Goal: Task Accomplishment & Management: Complete application form

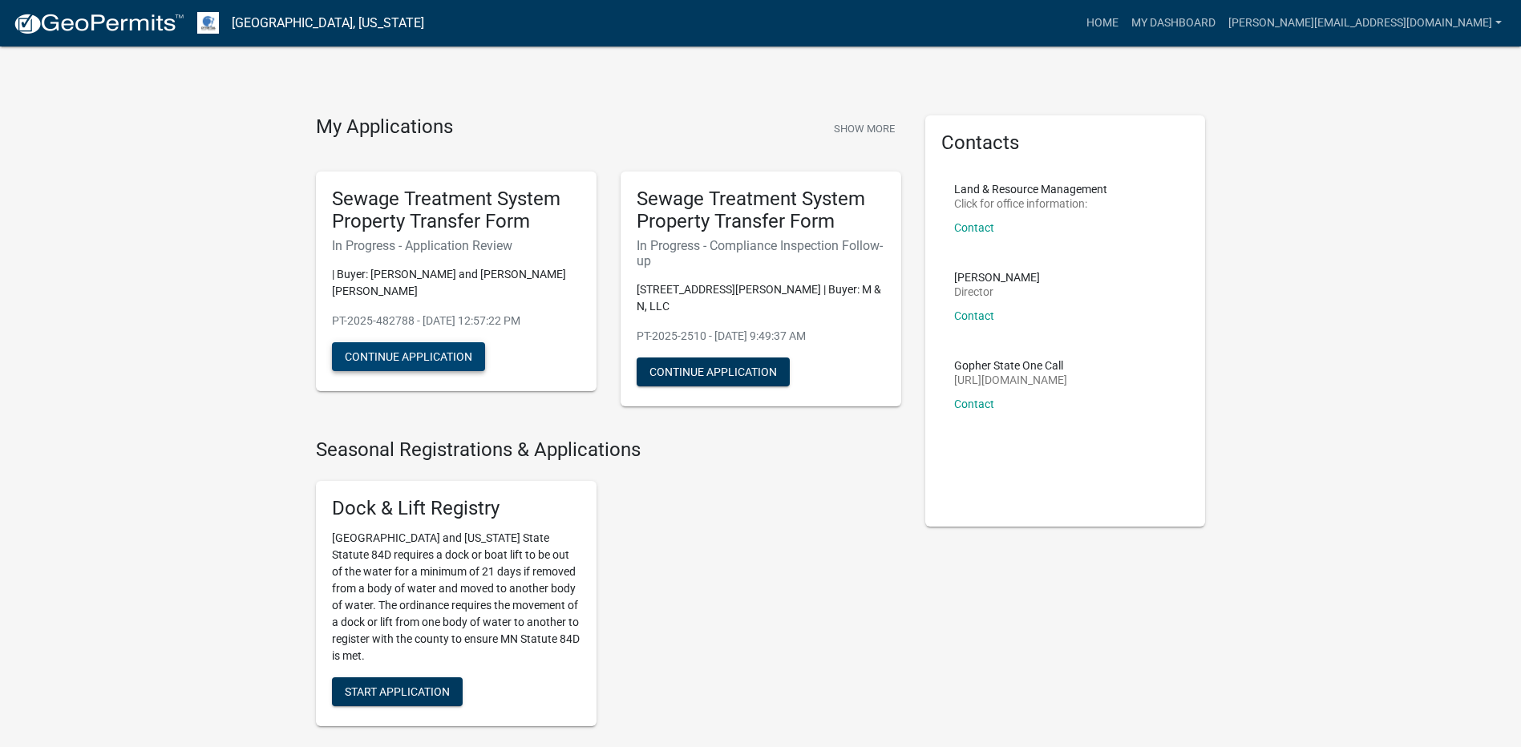
click at [417, 345] on button "Continue Application" at bounding box center [408, 356] width 153 height 29
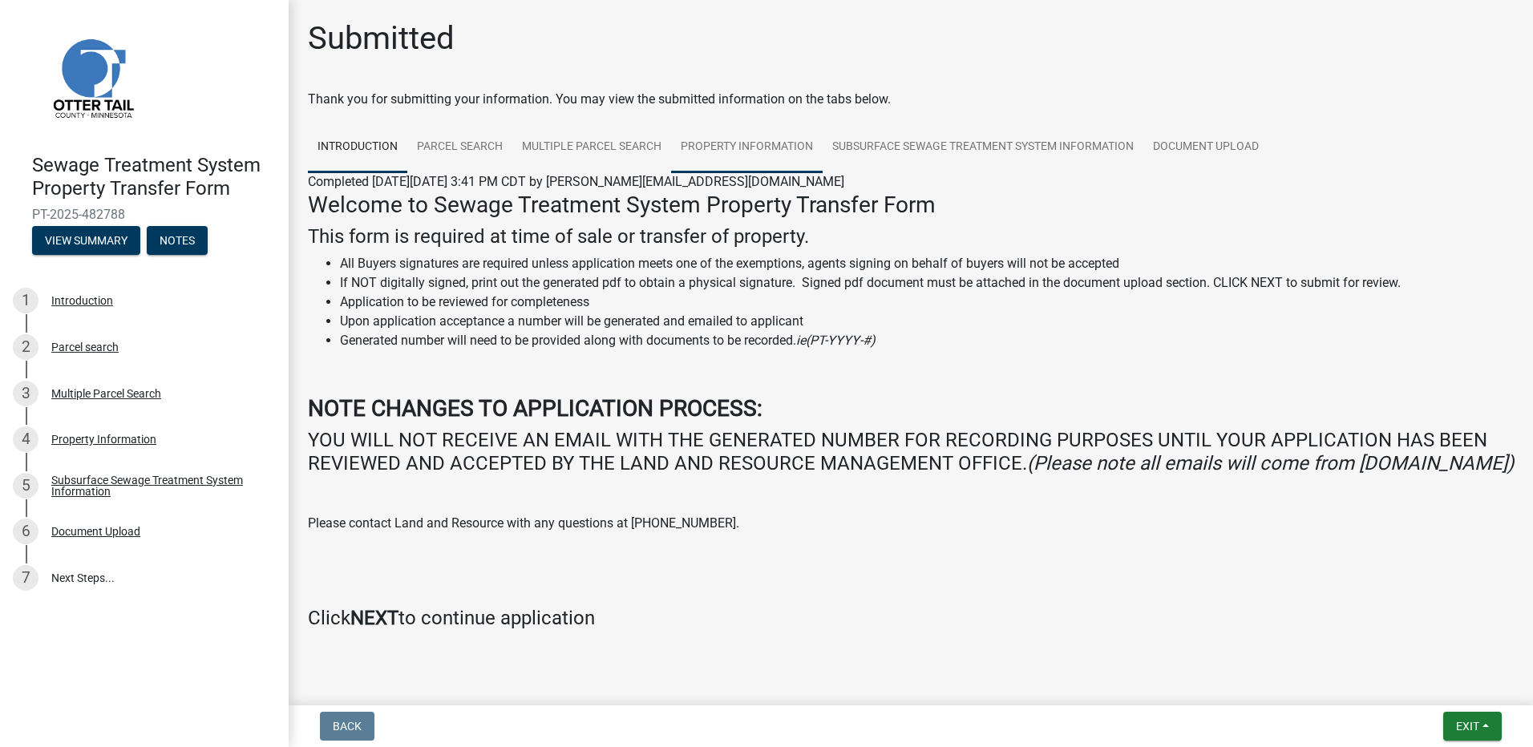
click at [707, 143] on link "Property Information" at bounding box center [746, 147] width 151 height 51
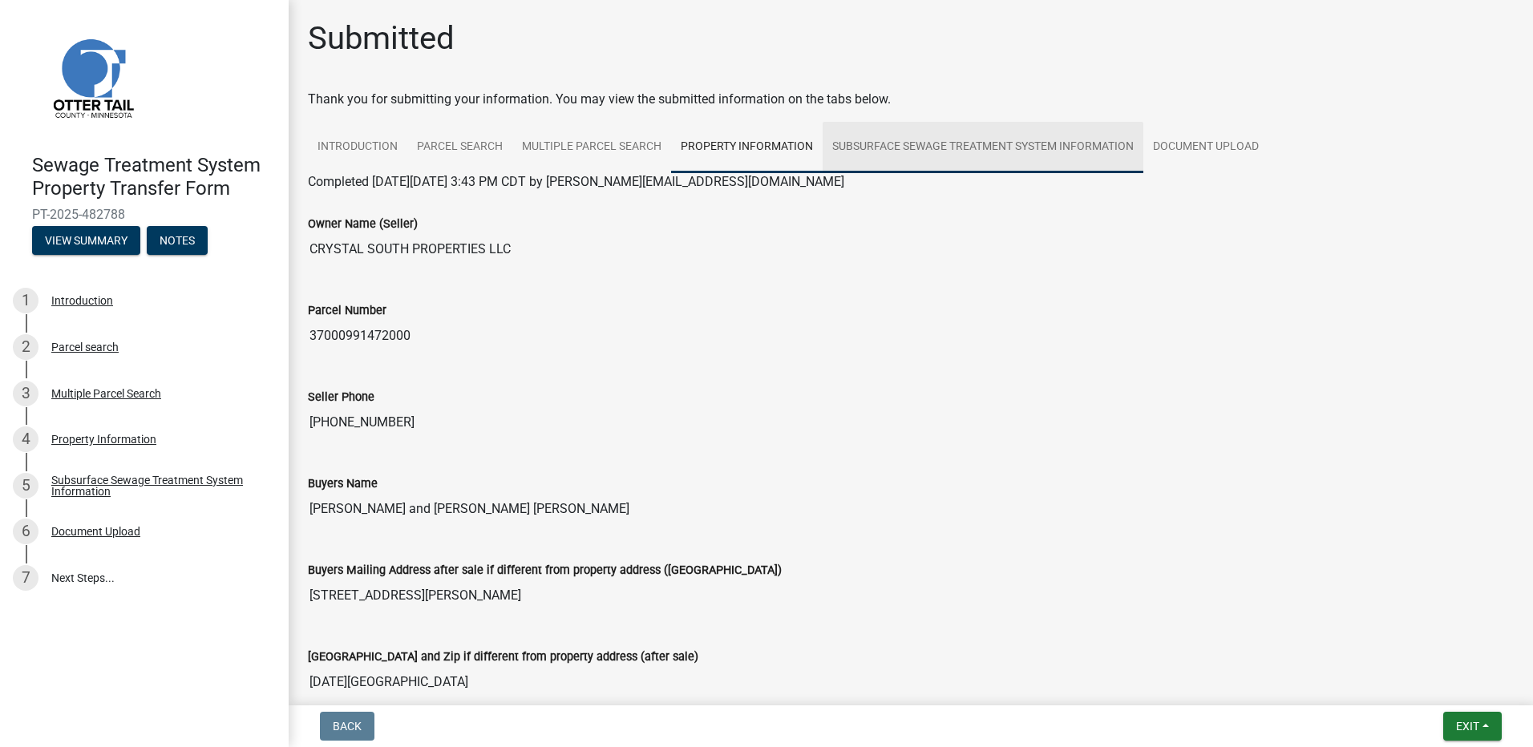
click at [928, 148] on link "Subsurface Sewage Treatment System Information" at bounding box center [982, 147] width 321 height 51
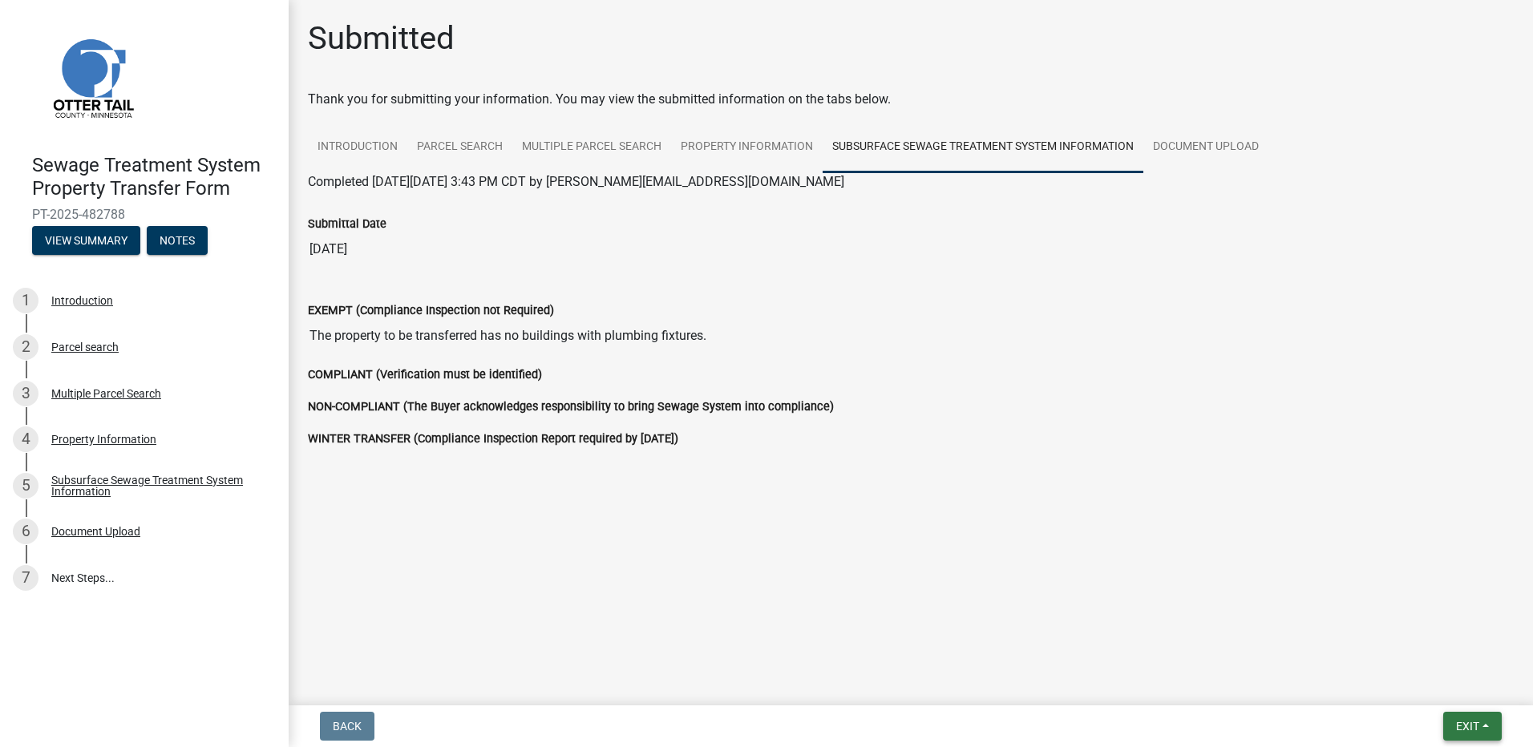
click at [1487, 729] on button "Exit" at bounding box center [1472, 726] width 59 height 29
click at [1429, 685] on button "Save & Exit" at bounding box center [1437, 684] width 128 height 38
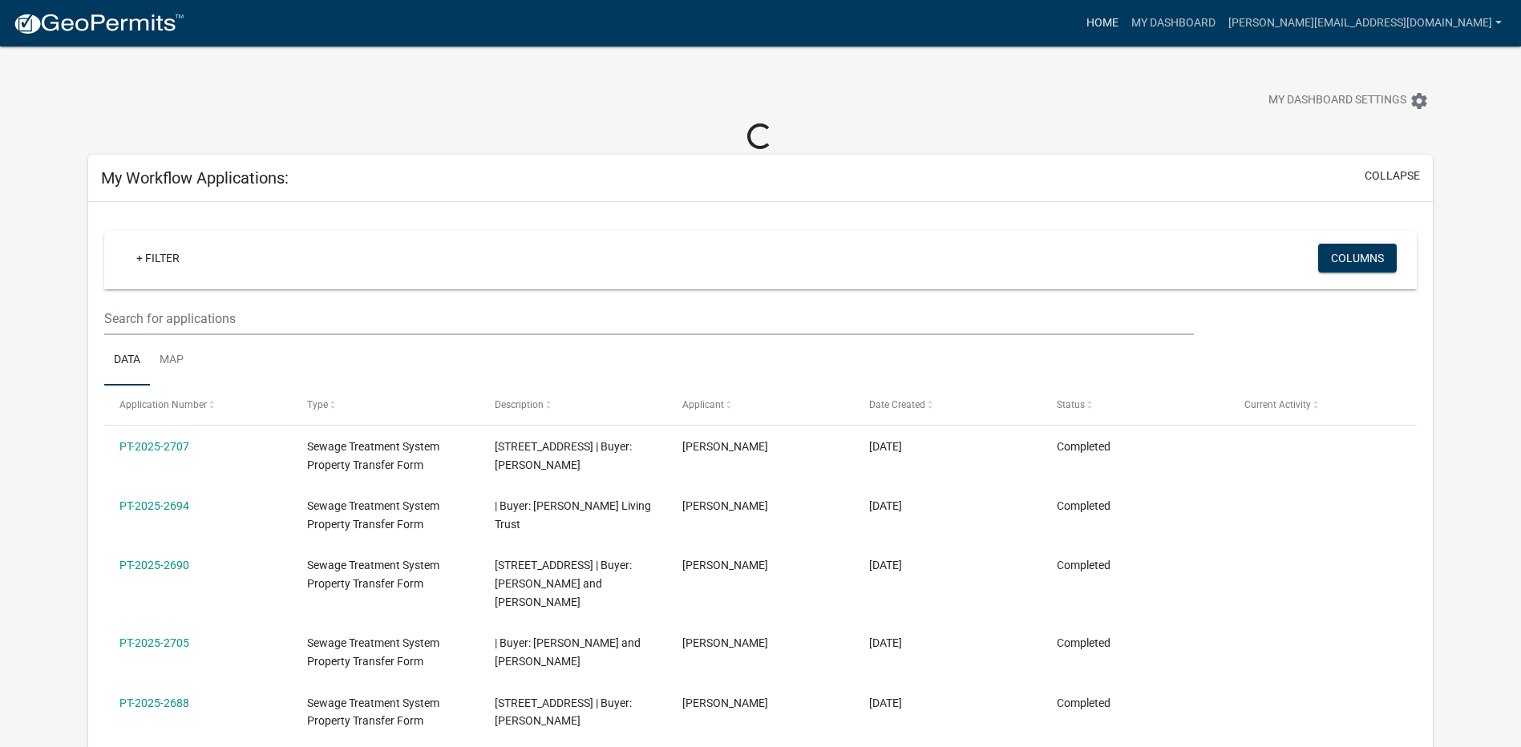
click at [1125, 18] on link "Home" at bounding box center [1102, 23] width 45 height 30
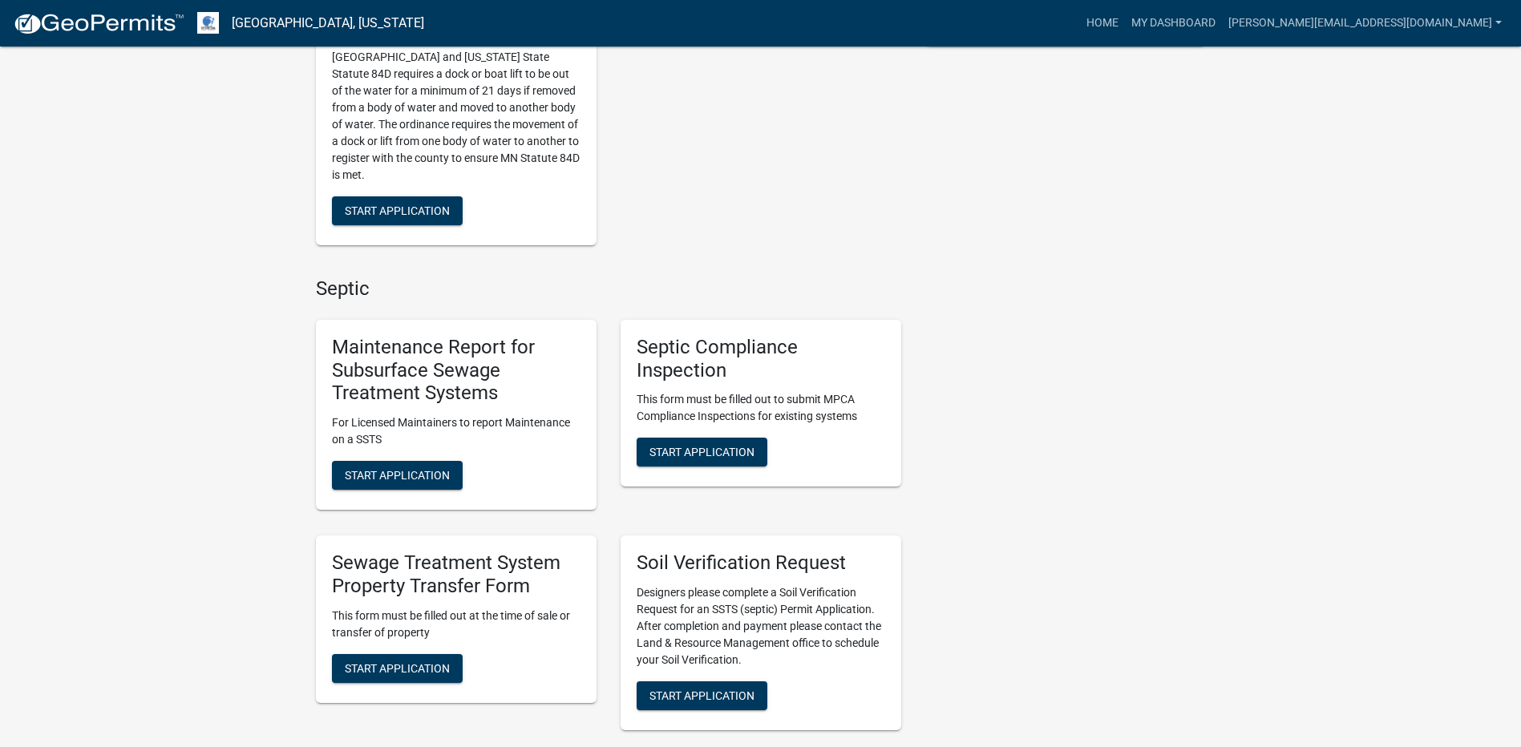
scroll to position [561, 0]
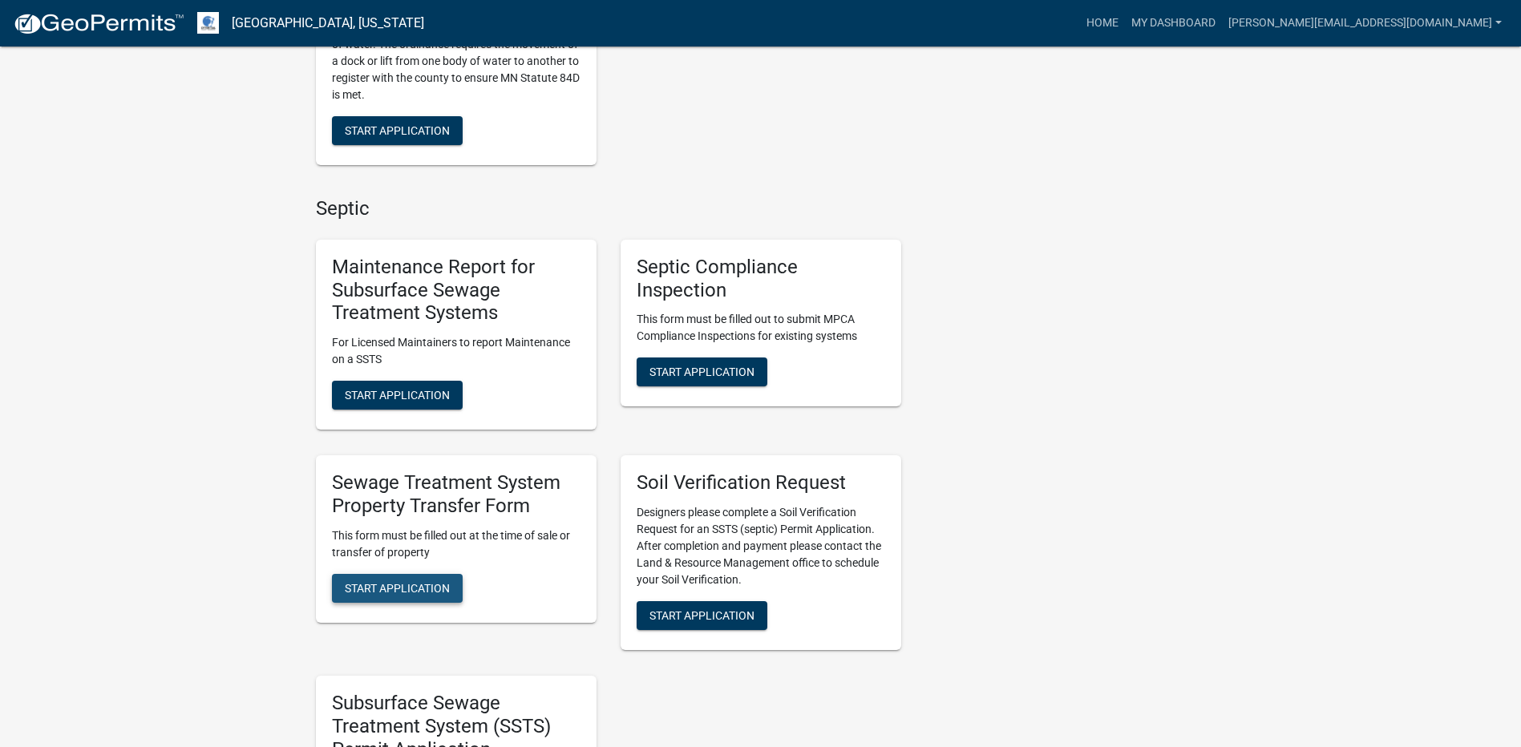
click at [400, 581] on span "Start Application" at bounding box center [397, 587] width 105 height 13
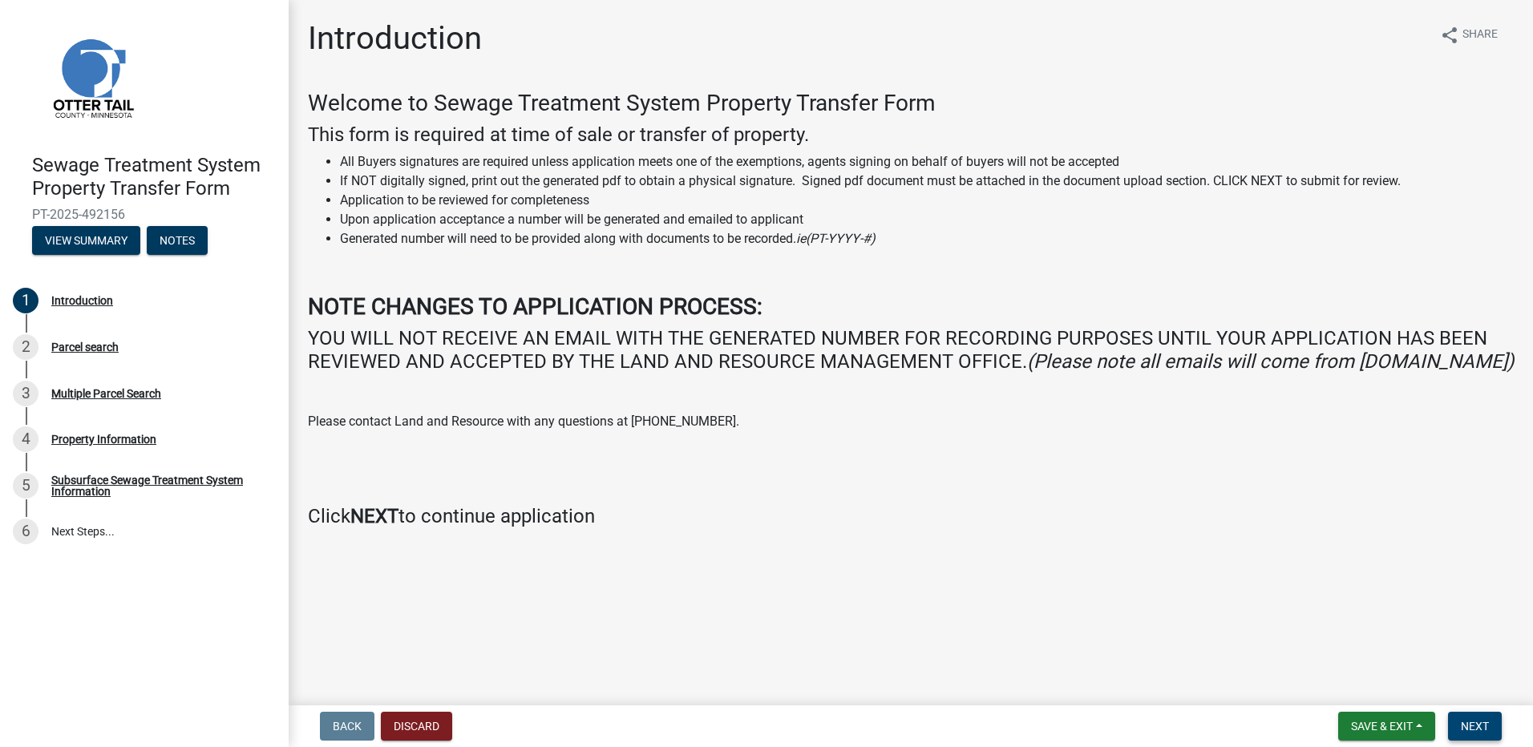
click at [1463, 731] on span "Next" at bounding box center [1474, 726] width 28 height 13
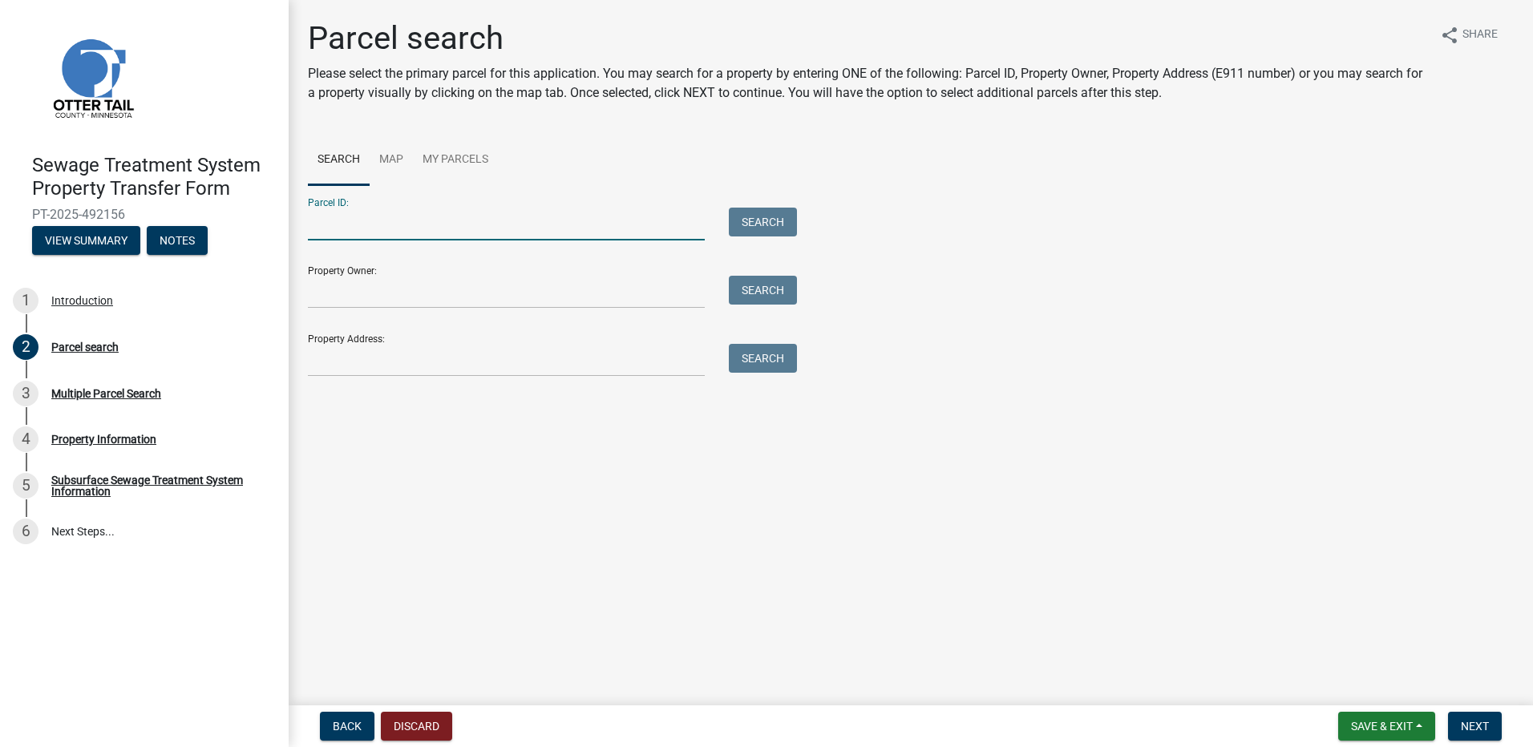
click at [418, 225] on input "Parcel ID:" at bounding box center [506, 224] width 397 height 33
type input "76000990843000"
click at [762, 220] on button "Search" at bounding box center [763, 222] width 68 height 29
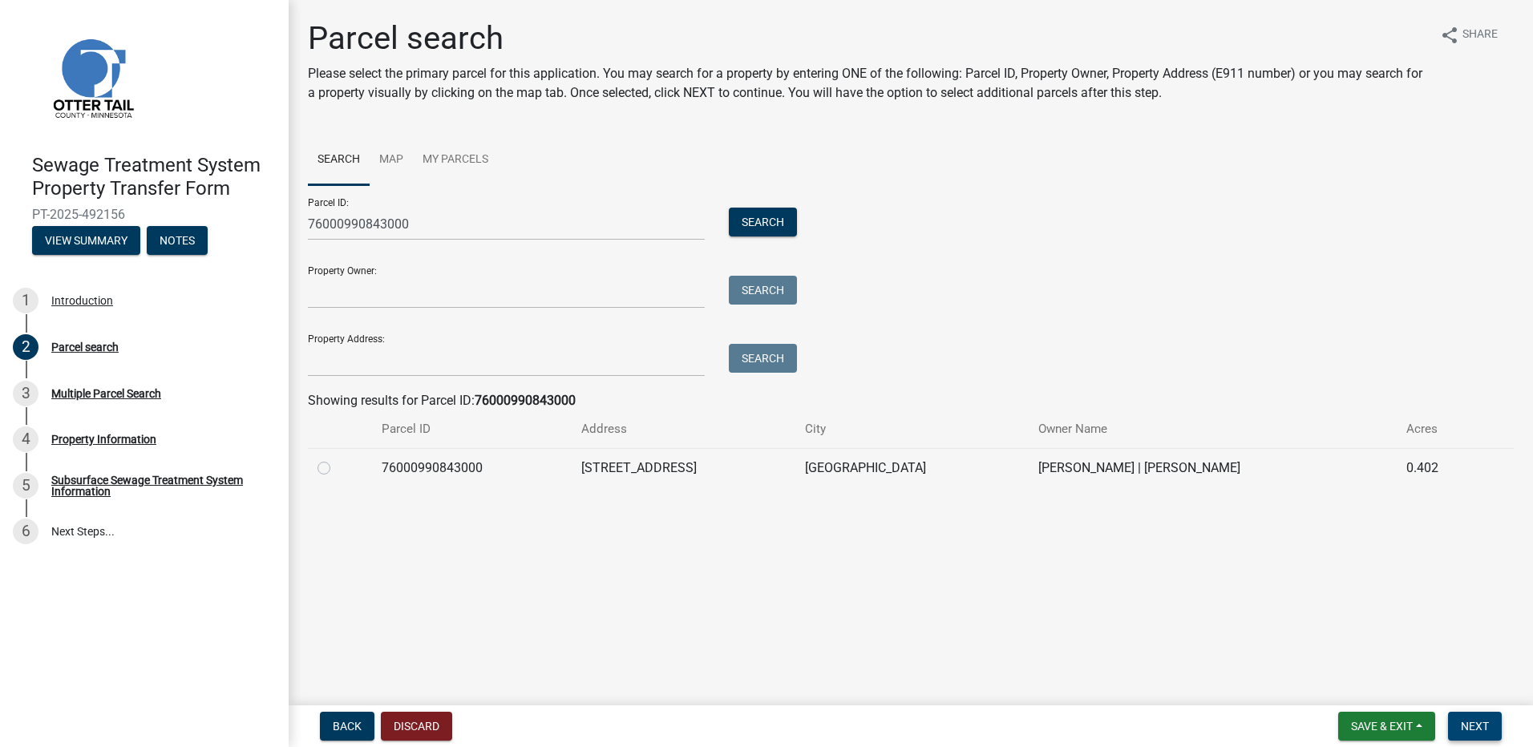
click at [1486, 733] on button "Next" at bounding box center [1475, 726] width 54 height 29
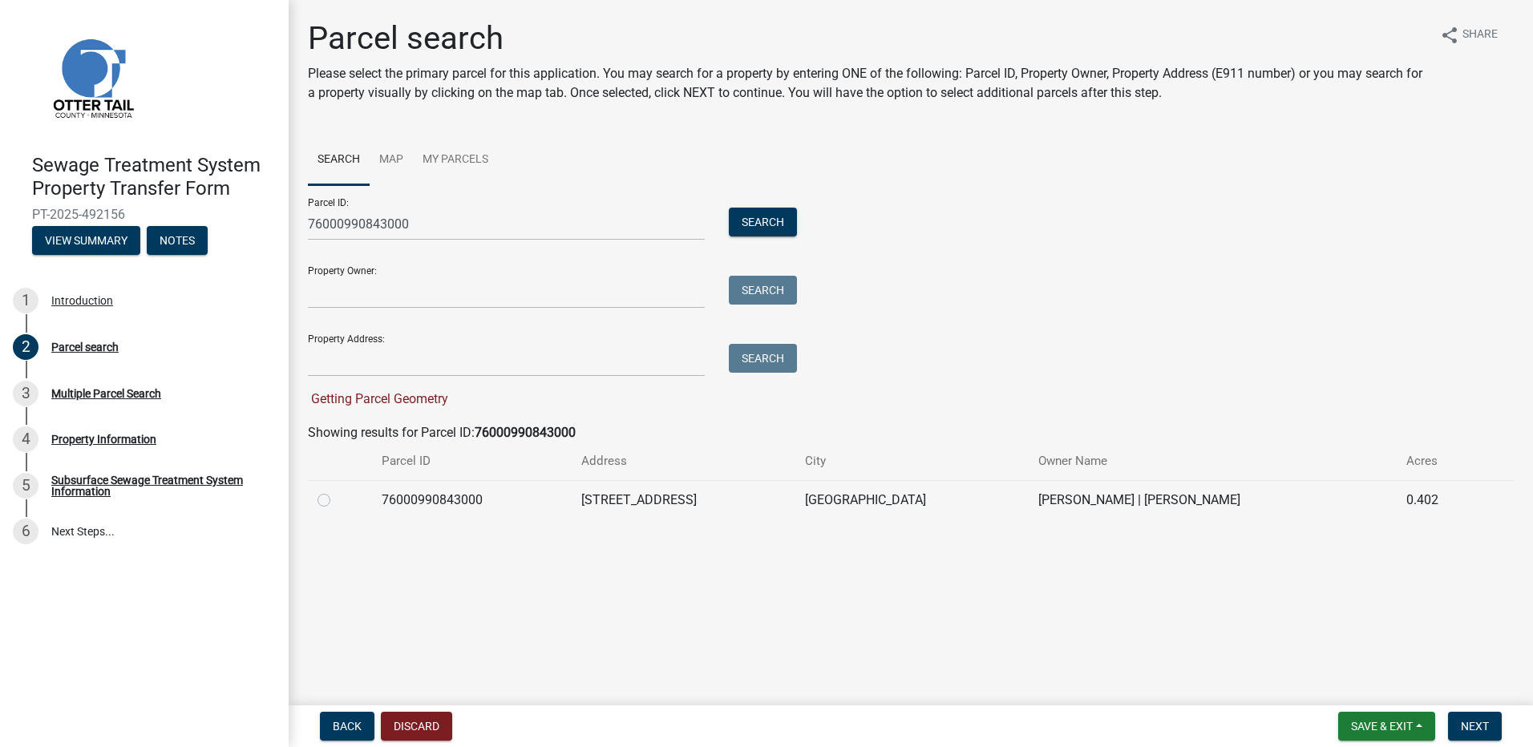
click at [337, 491] on label at bounding box center [337, 491] width 0 height 0
click at [337, 497] on input "radio" at bounding box center [342, 496] width 10 height 10
radio input "true"
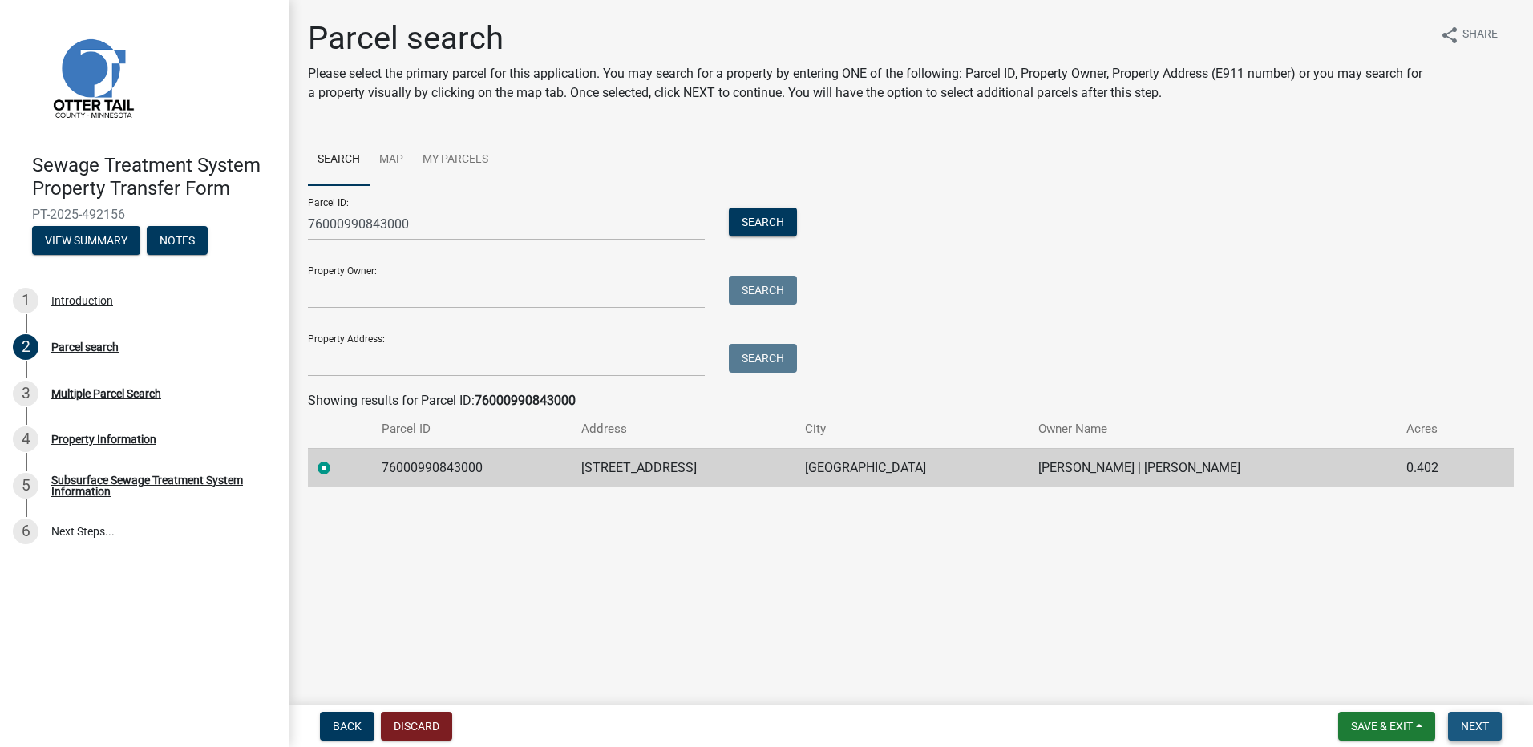
click at [1482, 723] on span "Next" at bounding box center [1474, 726] width 28 height 13
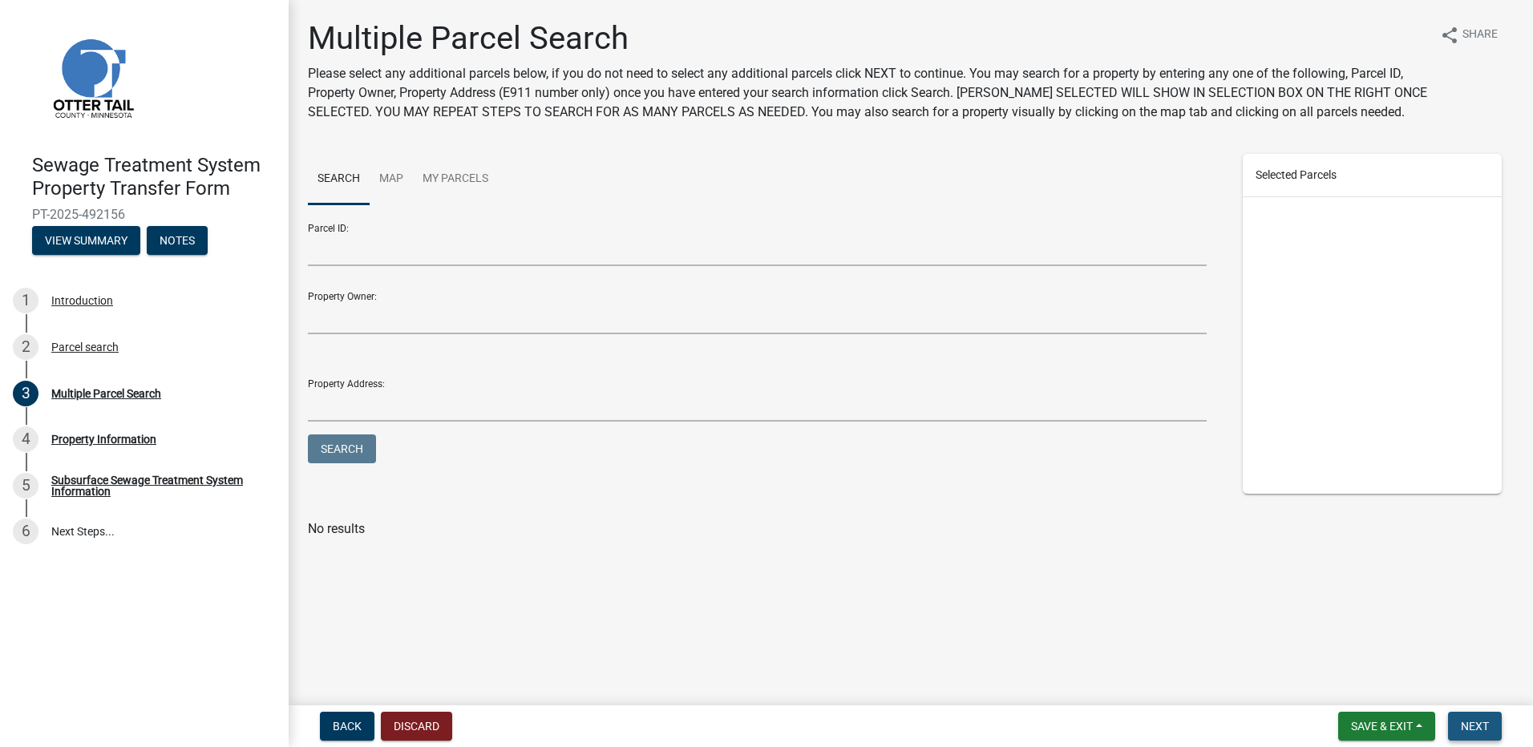
click at [1471, 729] on span "Next" at bounding box center [1474, 726] width 28 height 13
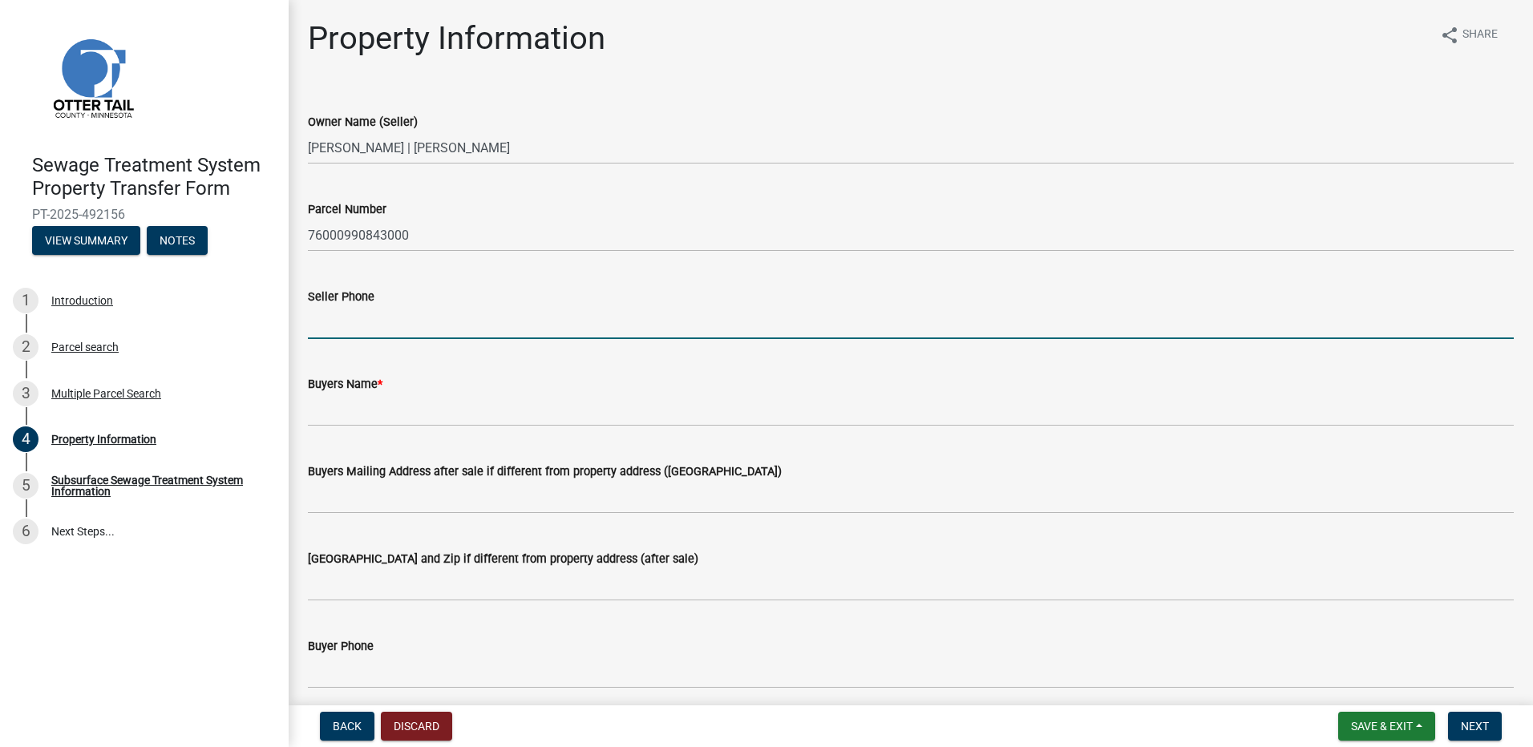
click at [355, 325] on input "Seller Phone" at bounding box center [911, 322] width 1206 height 33
type input "7012383172"
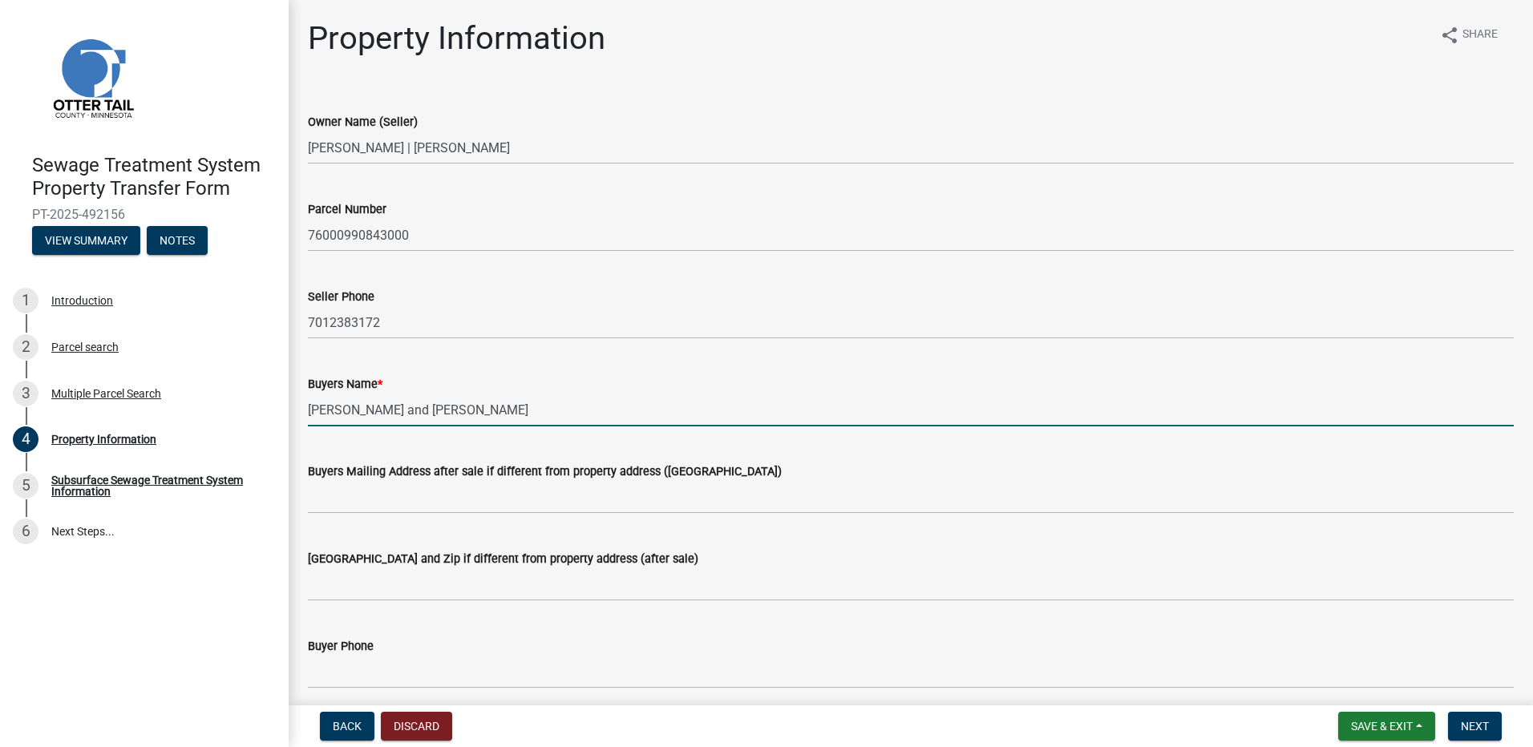
type input "[PERSON_NAME] and [PERSON_NAME]"
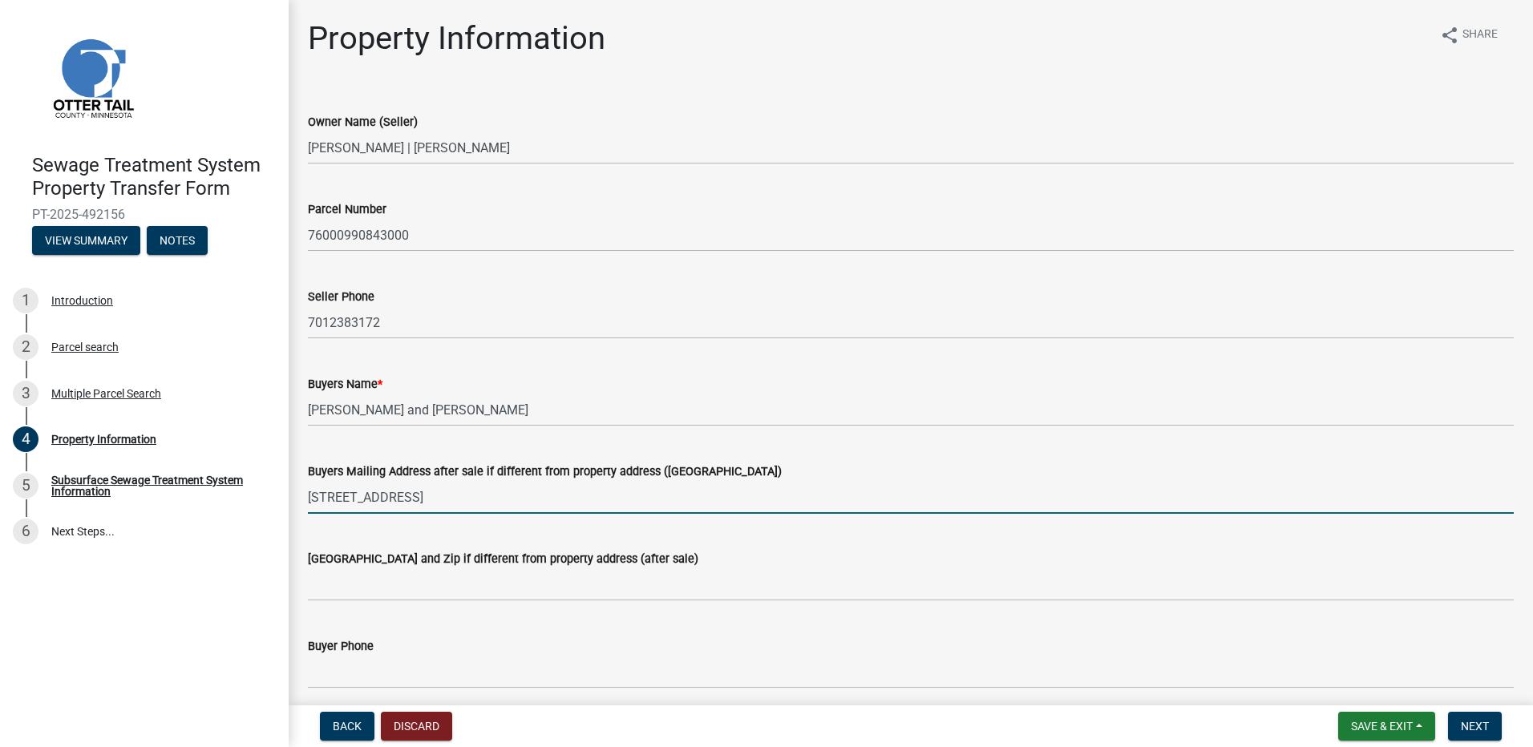
type input "[STREET_ADDRESS]"
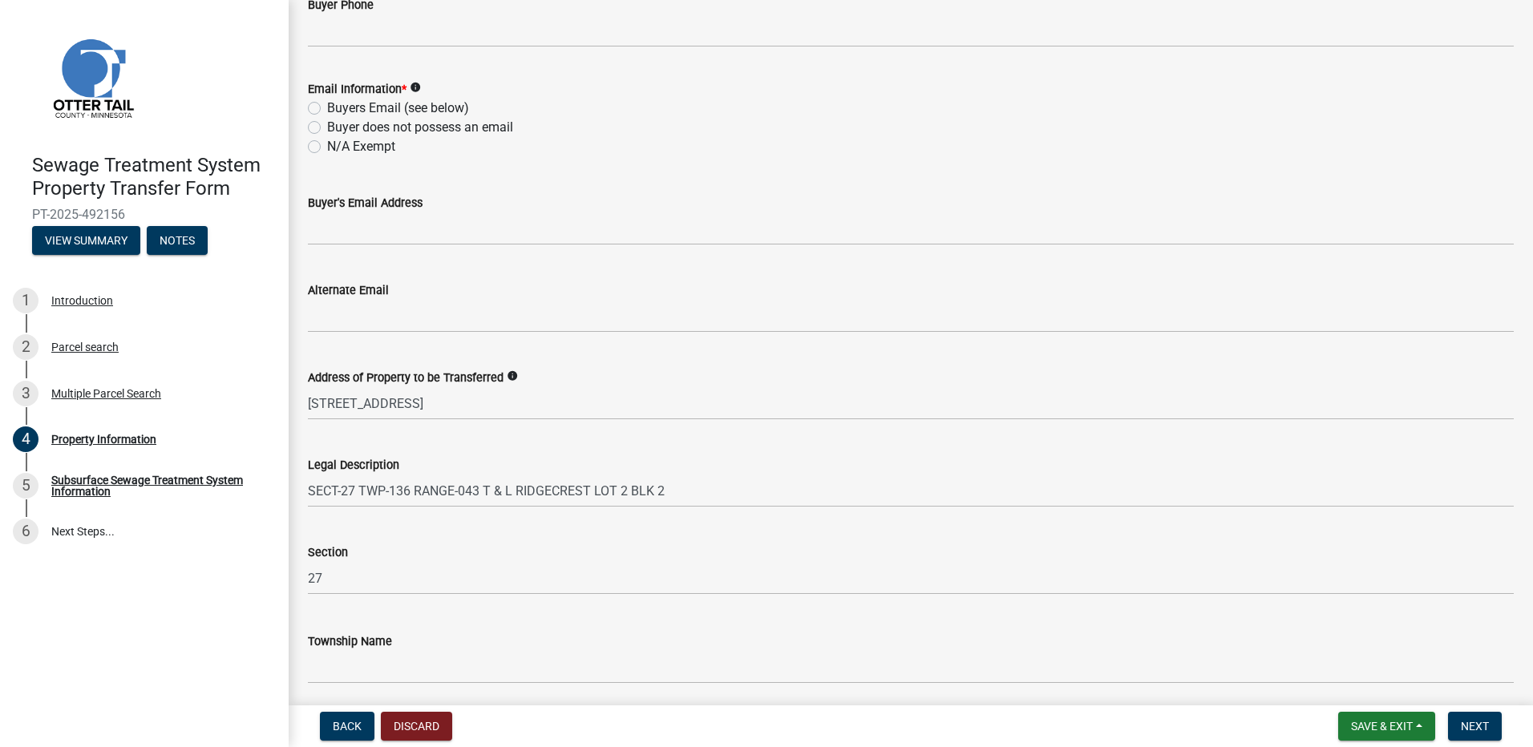
scroll to position [701, 0]
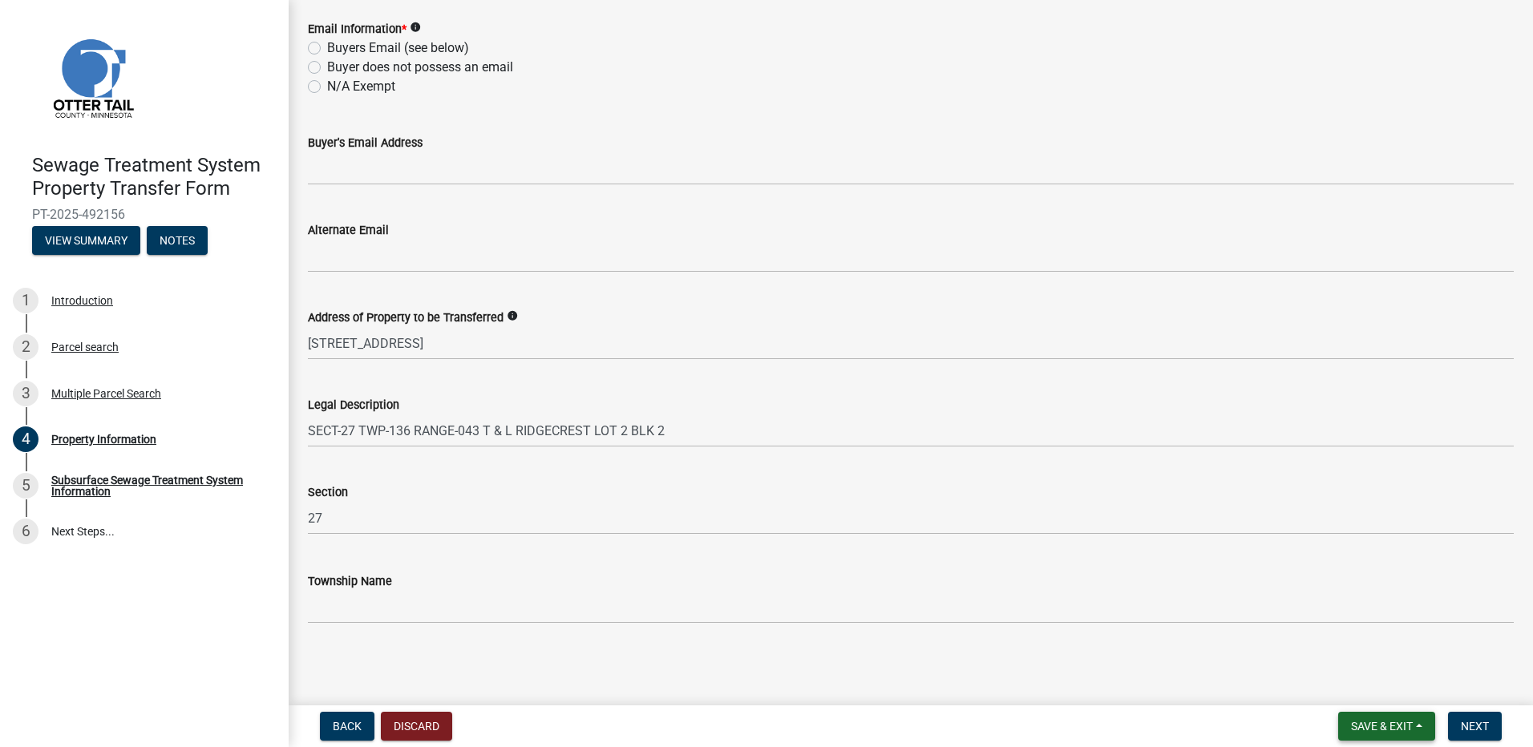
type input "[GEOGRAPHIC_DATA]"
click at [1376, 724] on span "Save & Exit" at bounding box center [1382, 726] width 62 height 13
click at [1344, 681] on button "Save & Exit" at bounding box center [1371, 684] width 128 height 38
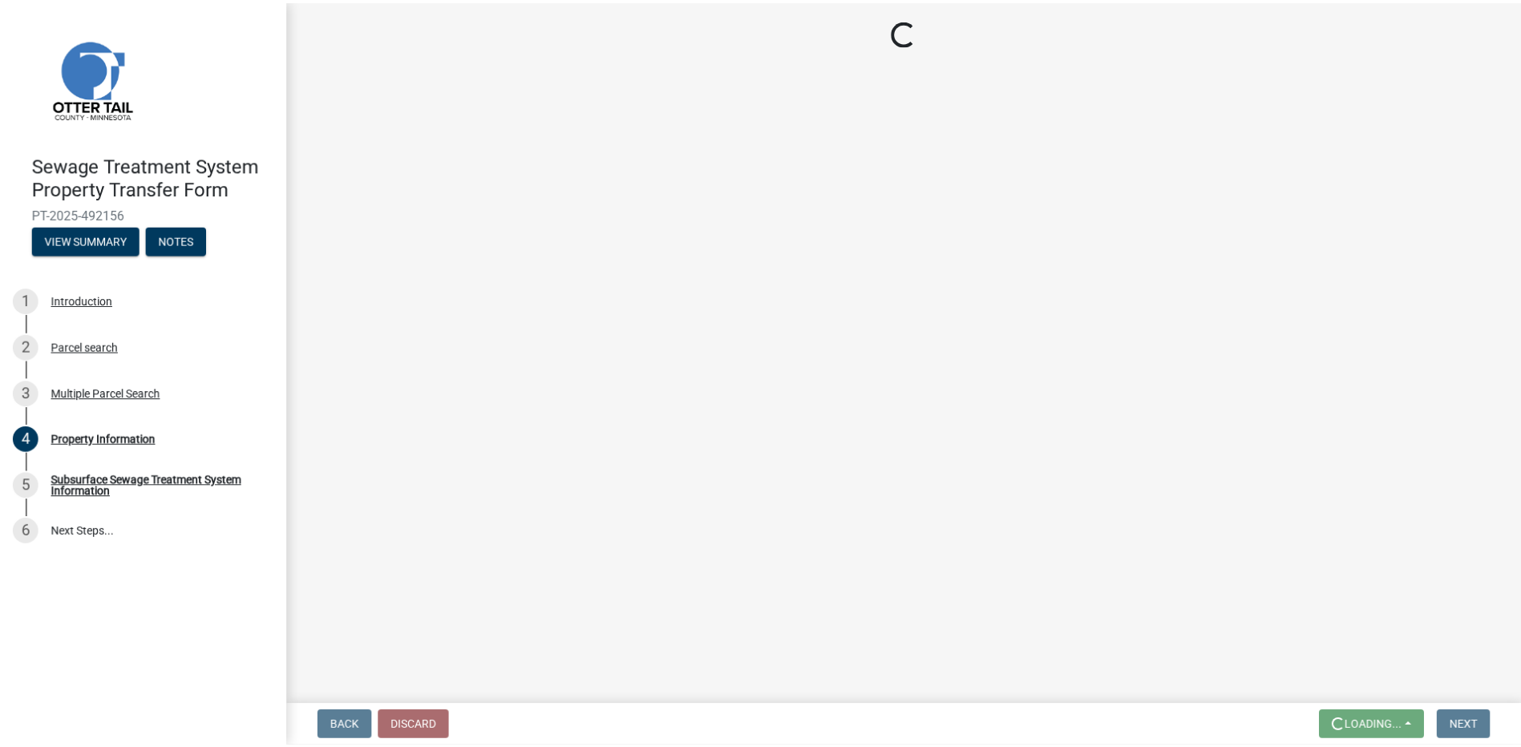
scroll to position [0, 0]
